Goal: Task Accomplishment & Management: Complete application form

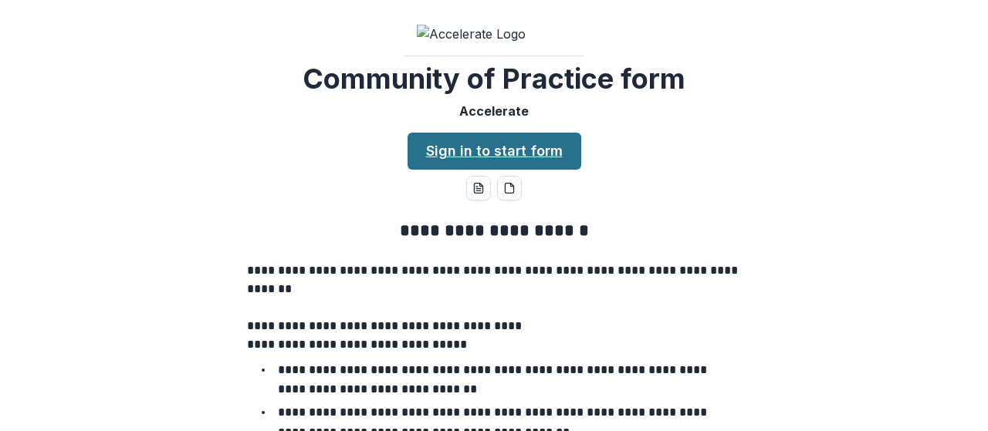
click at [460, 170] on link "Sign in to start form" at bounding box center [494, 151] width 174 height 37
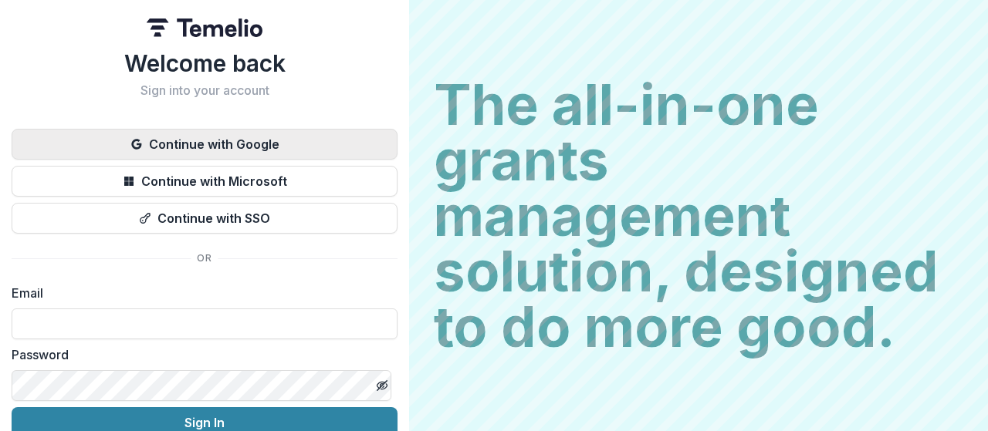
click at [179, 144] on button "Continue with Google" at bounding box center [205, 144] width 386 height 31
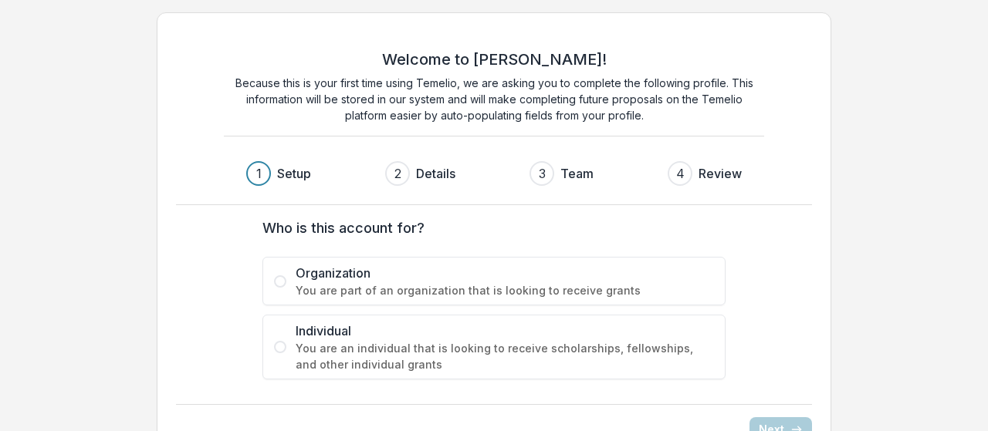
click at [282, 281] on span at bounding box center [280, 281] width 12 height 12
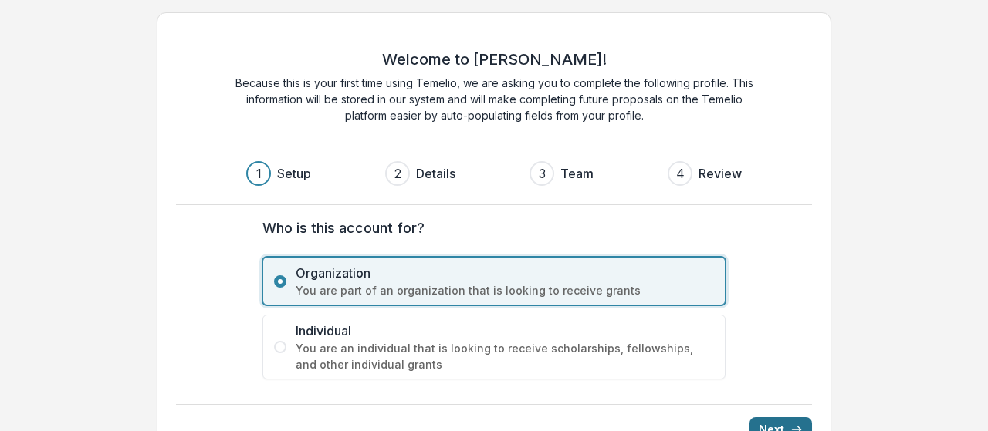
click at [776, 422] on button "Next" at bounding box center [780, 429] width 63 height 25
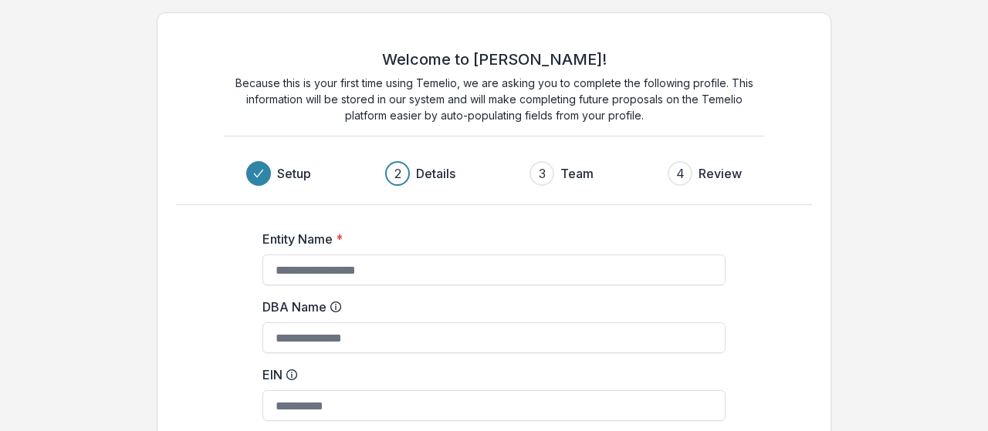
click at [654, 307] on label "DBA Name" at bounding box center [489, 307] width 454 height 19
click at [654, 323] on input "DBA Name" at bounding box center [493, 338] width 463 height 31
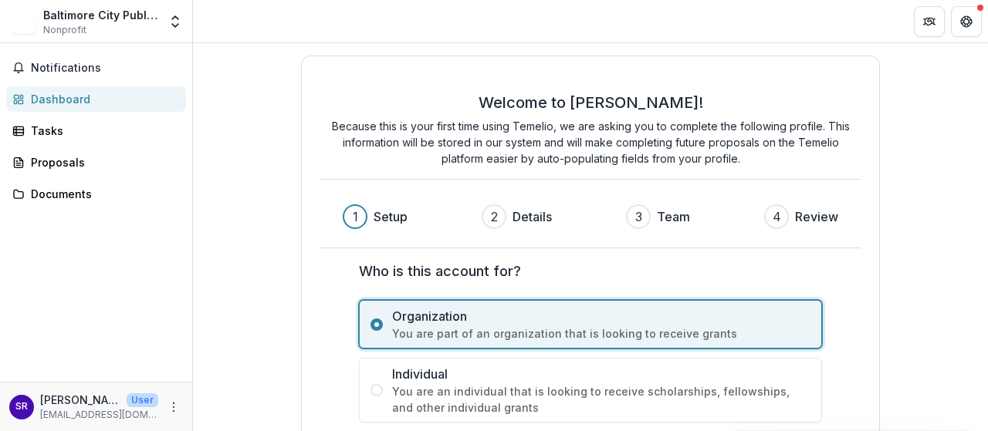
scroll to position [83, 0]
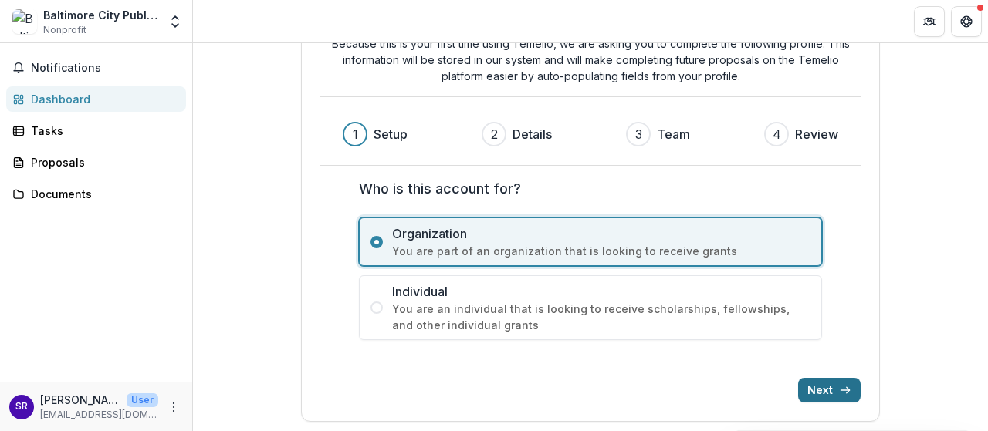
click at [823, 383] on button "Next" at bounding box center [829, 390] width 63 height 25
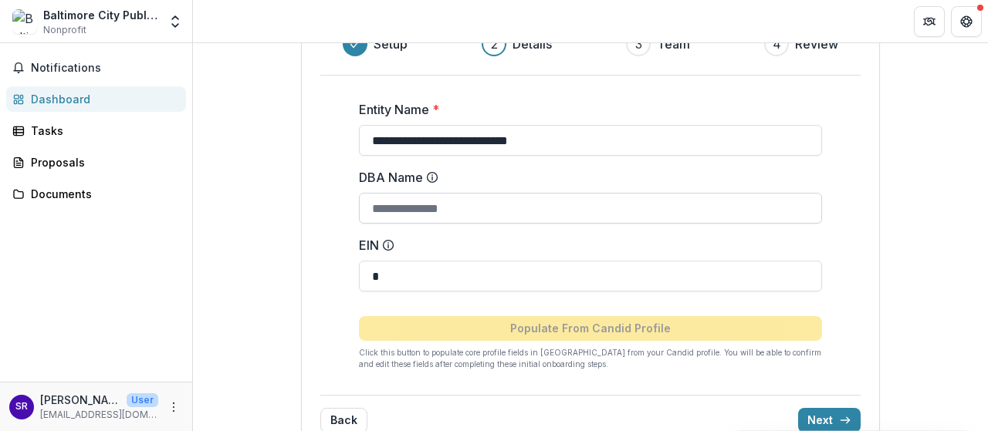
scroll to position [204, 0]
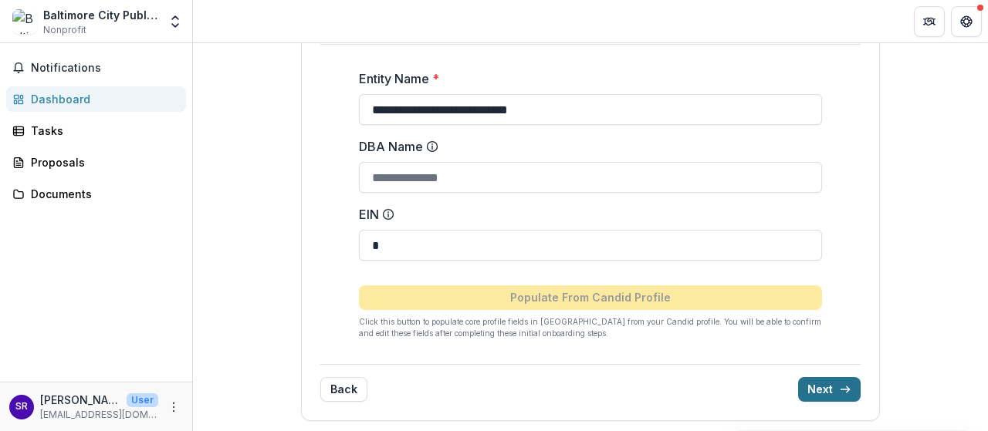
click at [818, 399] on button "Next" at bounding box center [829, 389] width 63 height 25
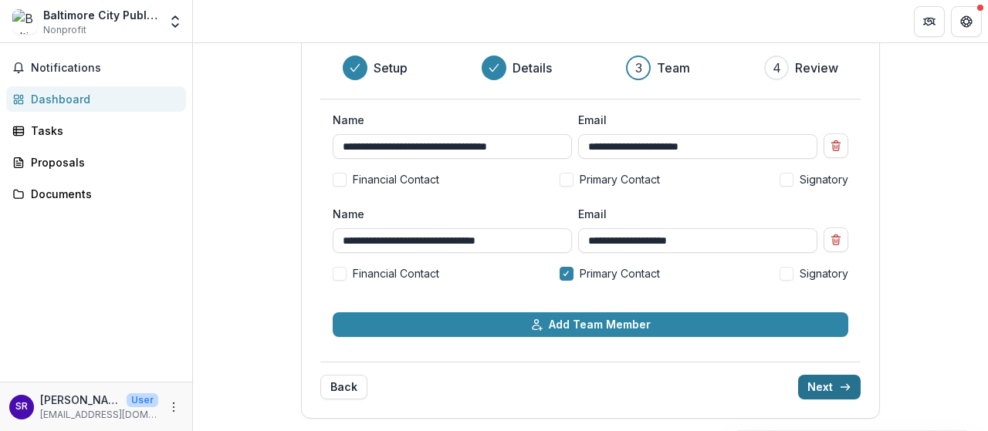
scroll to position [130, 0]
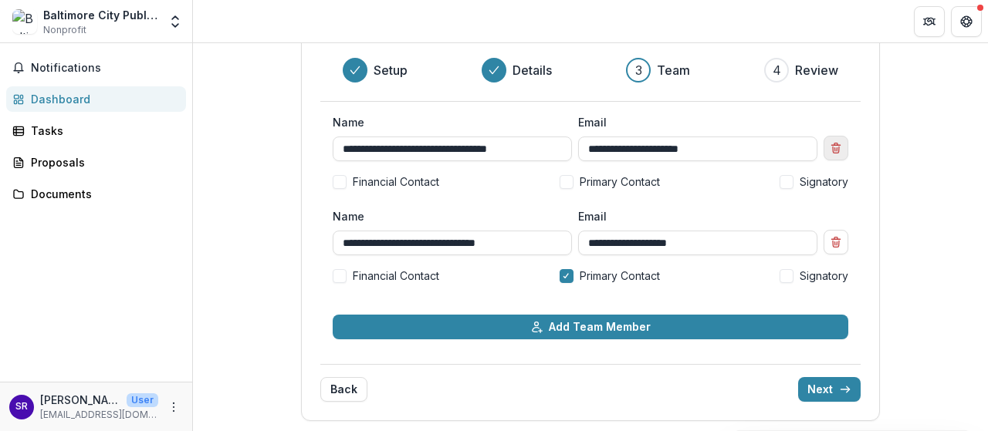
click at [830, 143] on icon "Remove team member" at bounding box center [836, 148] width 12 height 12
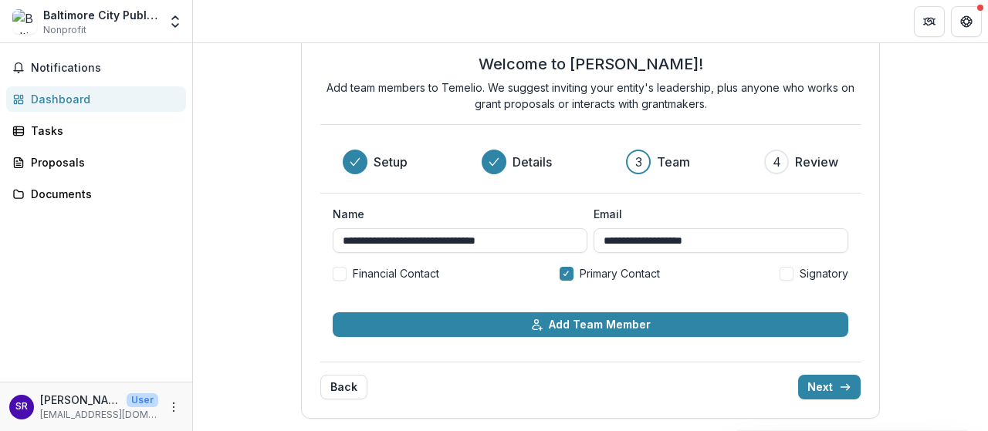
scroll to position [36, 0]
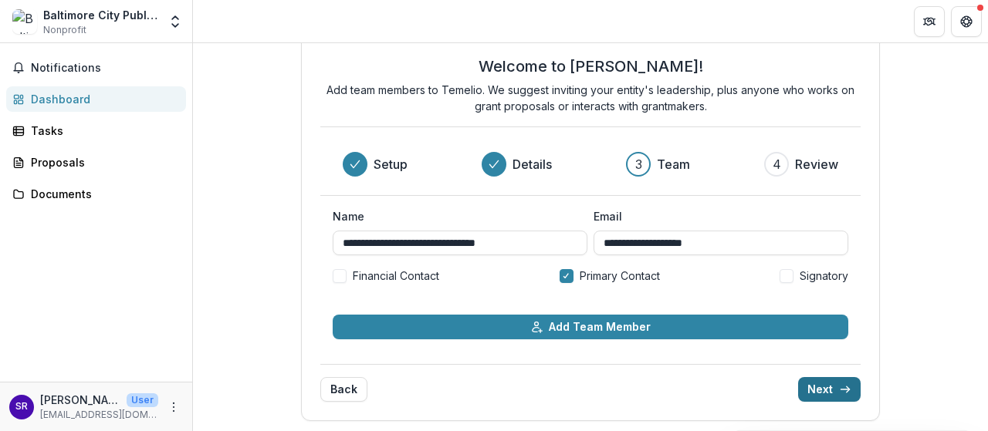
click at [811, 390] on button "Next" at bounding box center [829, 389] width 63 height 25
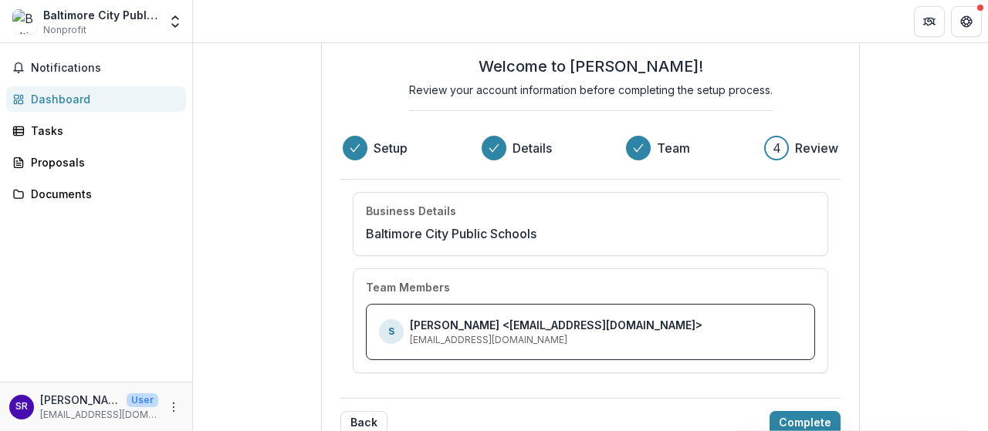
scroll to position [68, 0]
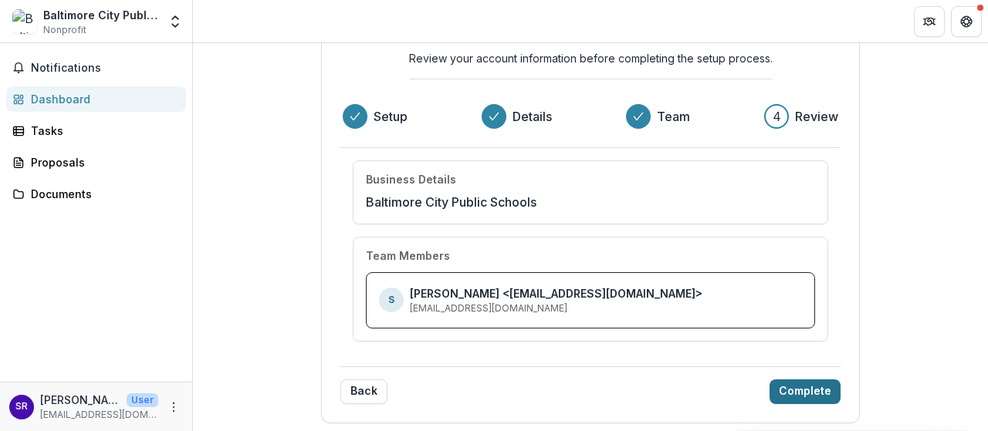
click at [803, 386] on button "Complete" at bounding box center [804, 392] width 71 height 25
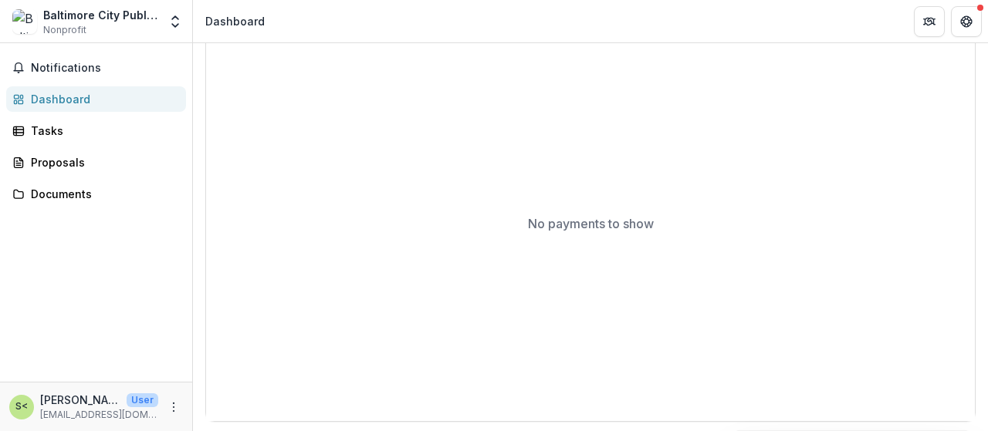
scroll to position [0, 0]
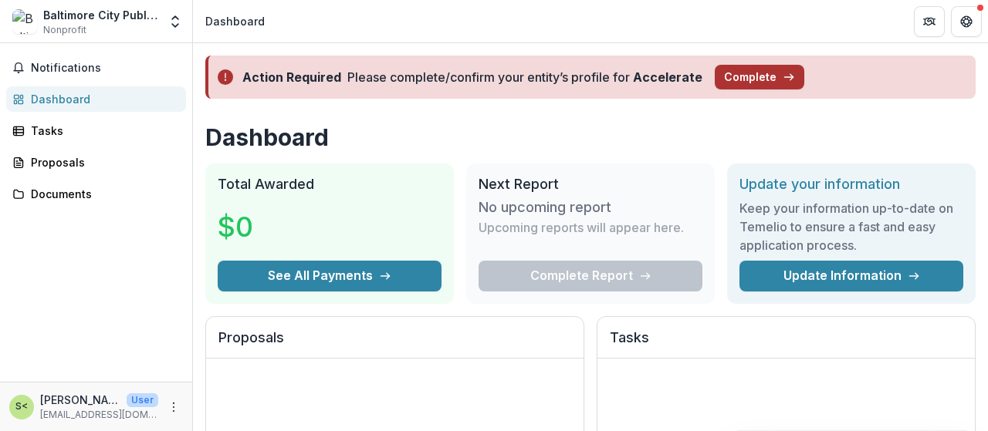
click at [764, 82] on button "Complete" at bounding box center [760, 77] width 90 height 25
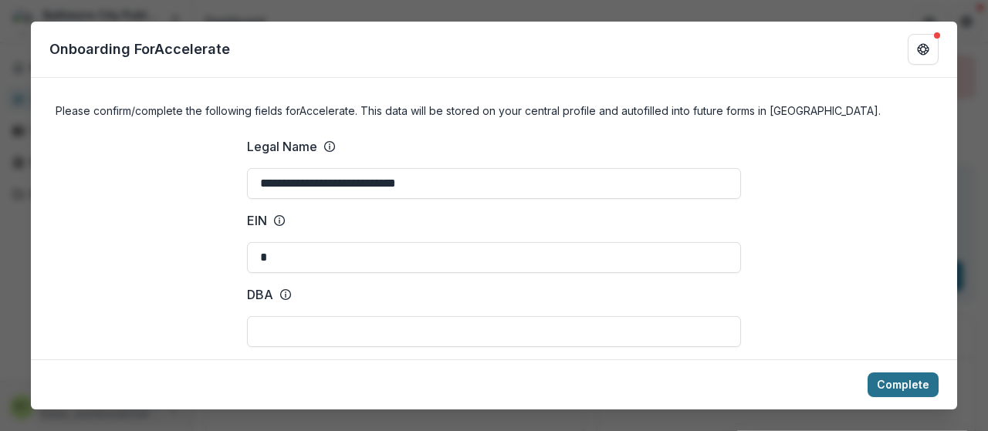
click at [894, 373] on button "Complete" at bounding box center [902, 385] width 71 height 25
